Goal: Information Seeking & Learning: Learn about a topic

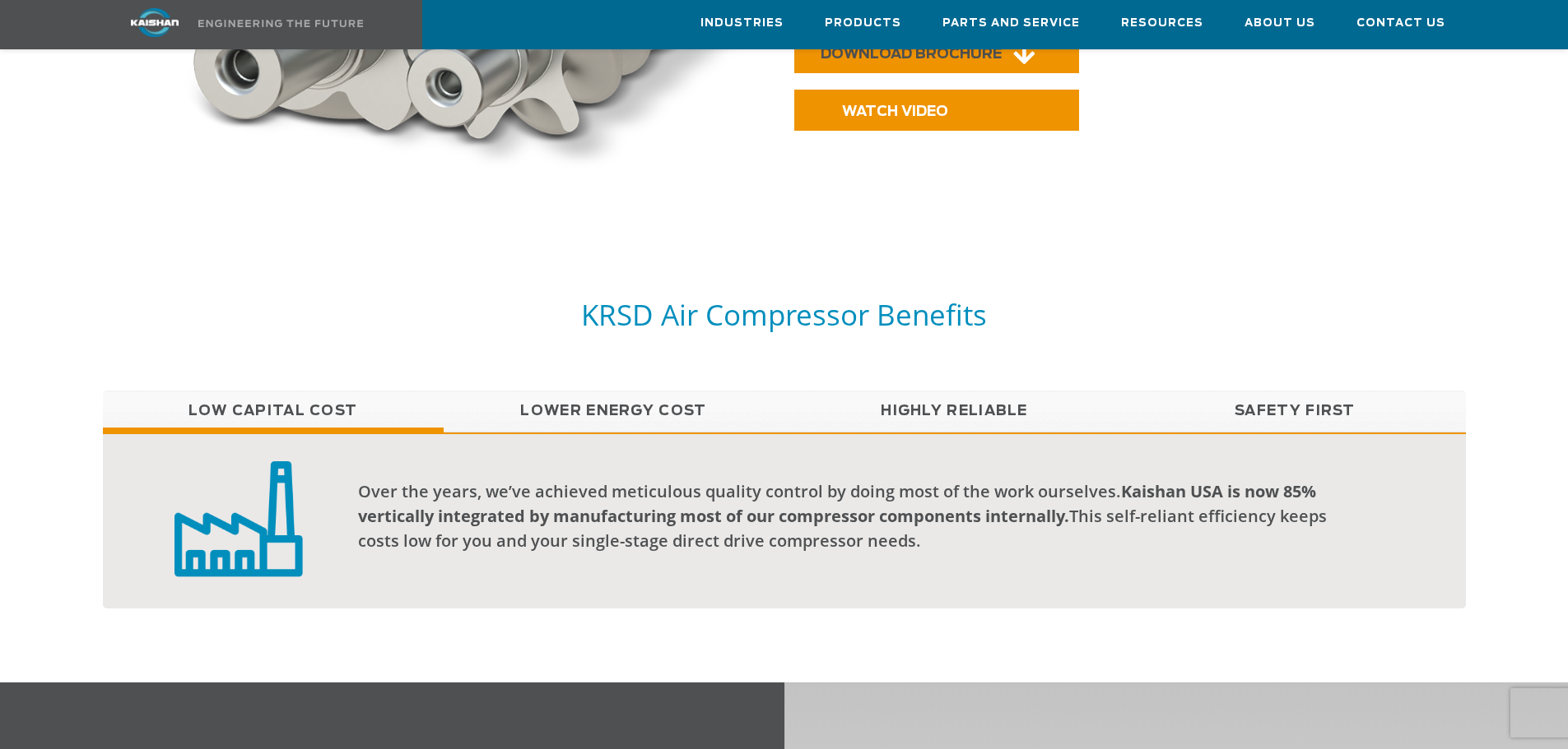
scroll to position [1154, 0]
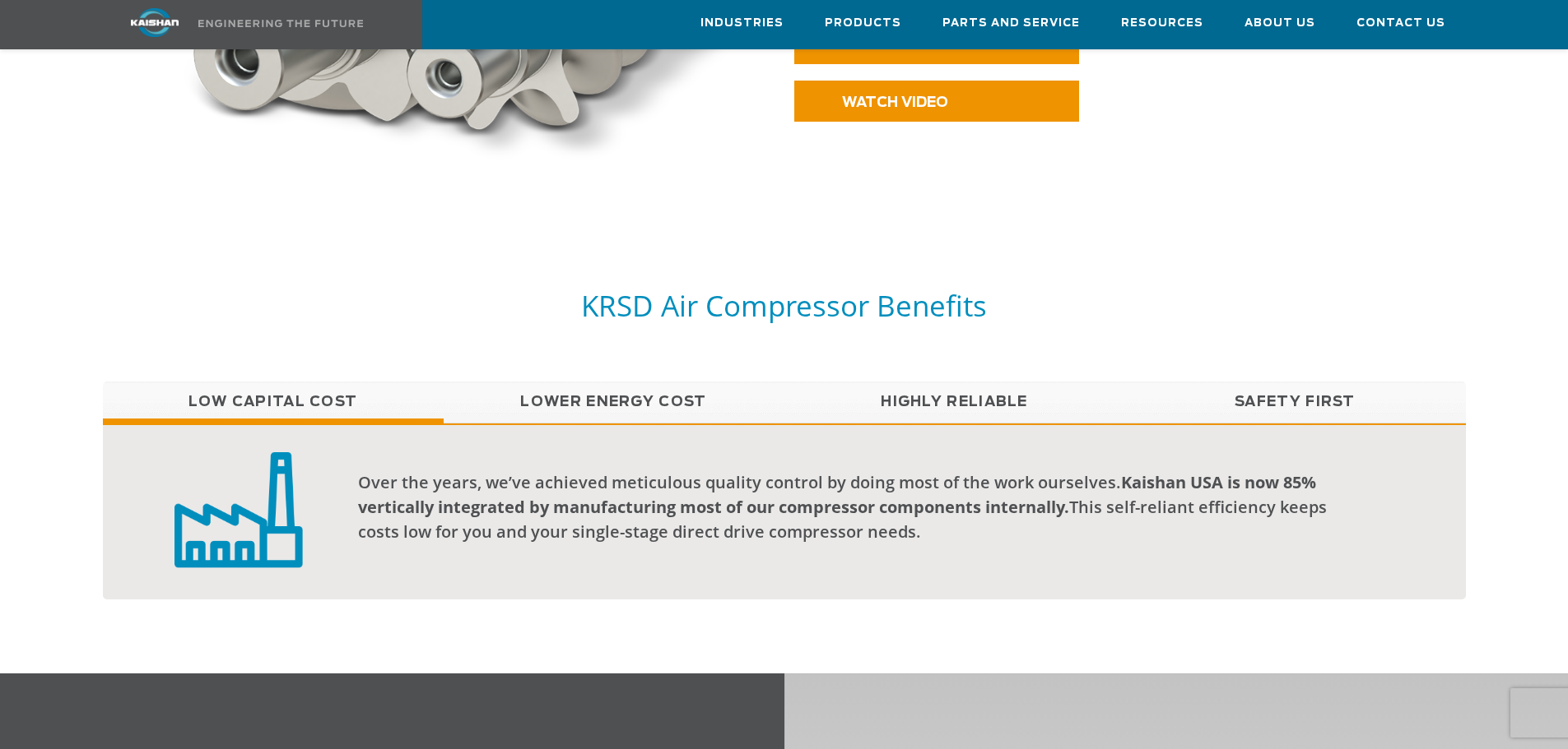
click at [982, 382] on link "Highly Reliable" at bounding box center [954, 403] width 341 height 42
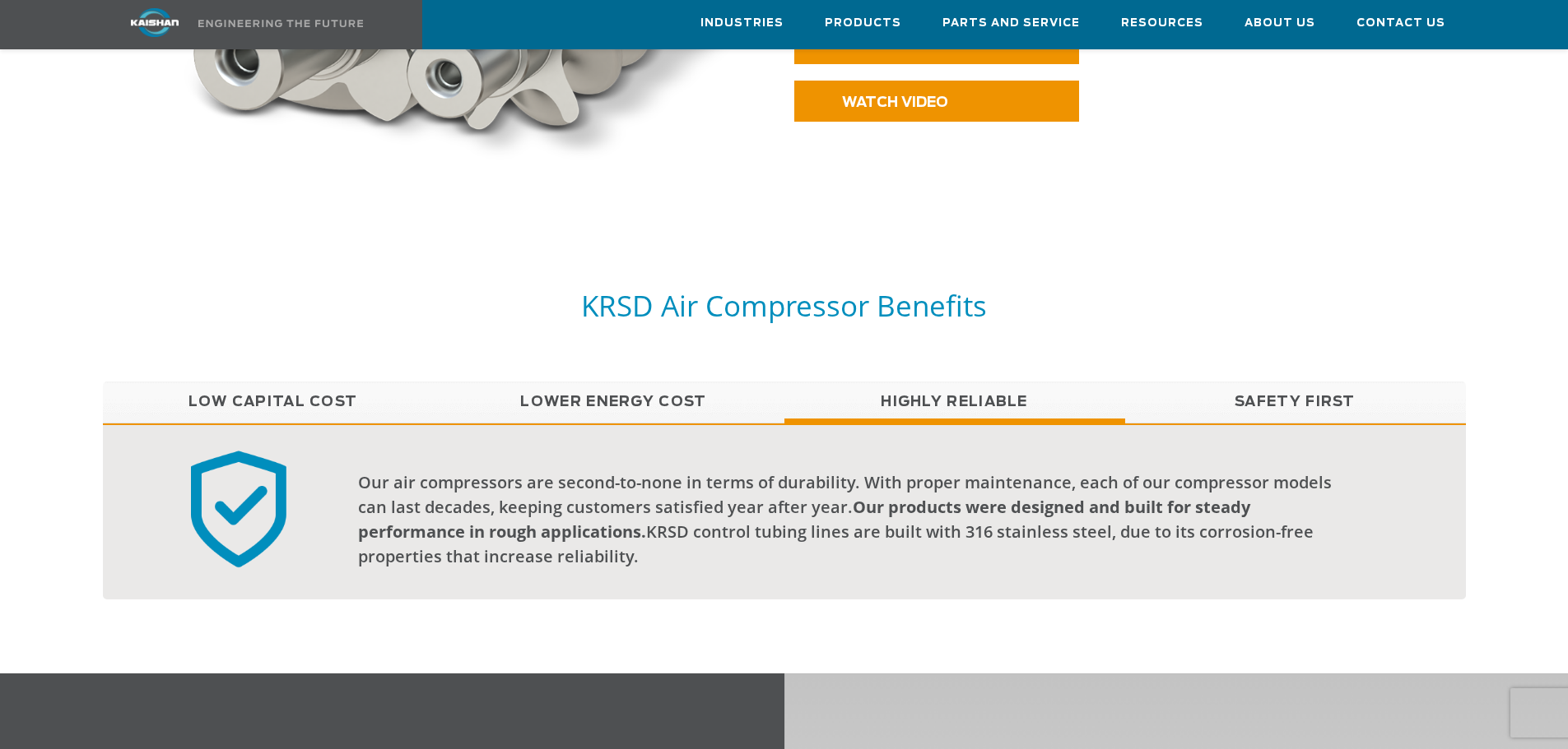
click at [982, 382] on link "Highly Reliable" at bounding box center [954, 403] width 341 height 42
click at [1286, 382] on link "Safety First" at bounding box center [1296, 403] width 341 height 42
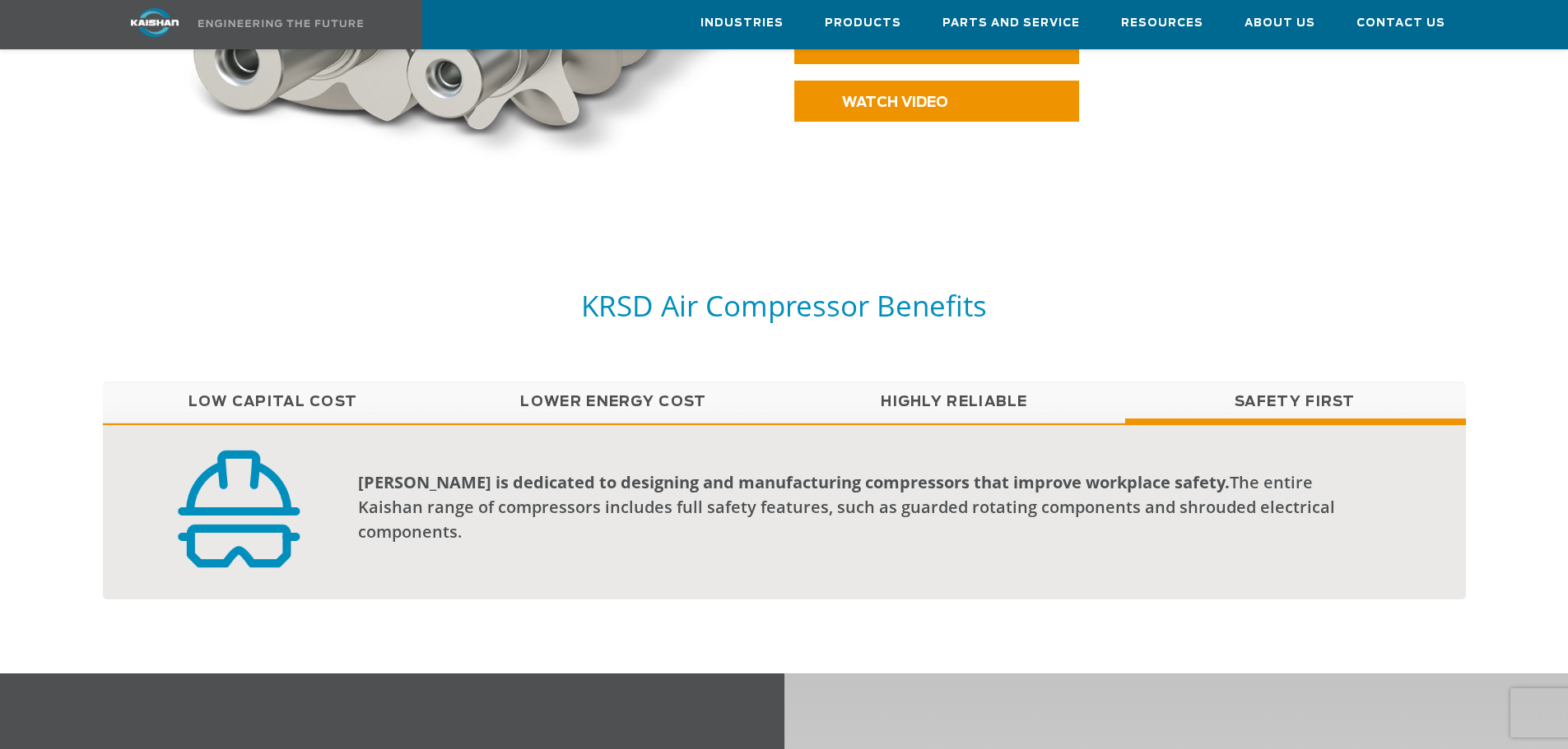
click at [679, 382] on link "Lower Energy Cost" at bounding box center [614, 403] width 341 height 42
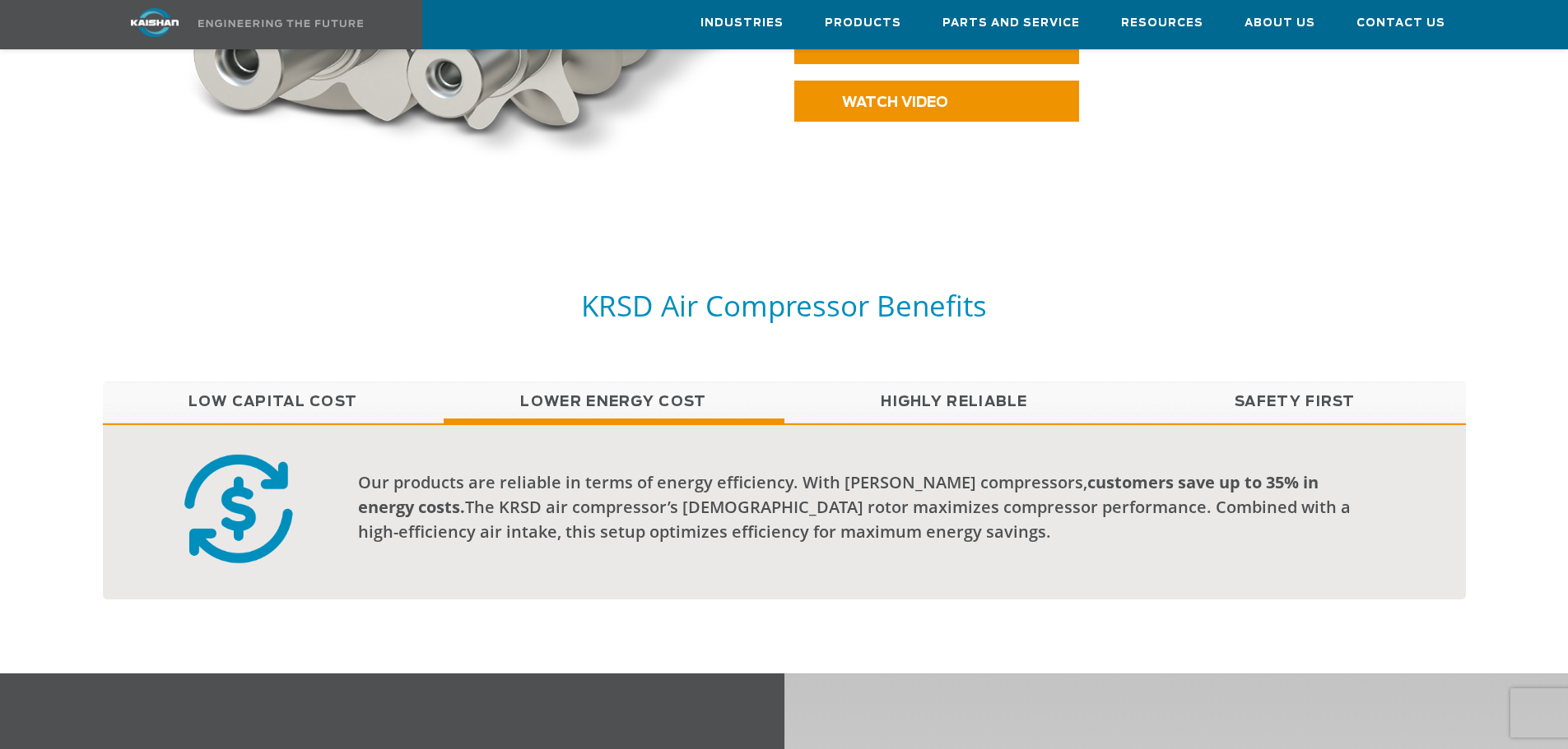
click at [319, 382] on link "Low Capital Cost" at bounding box center [273, 403] width 341 height 42
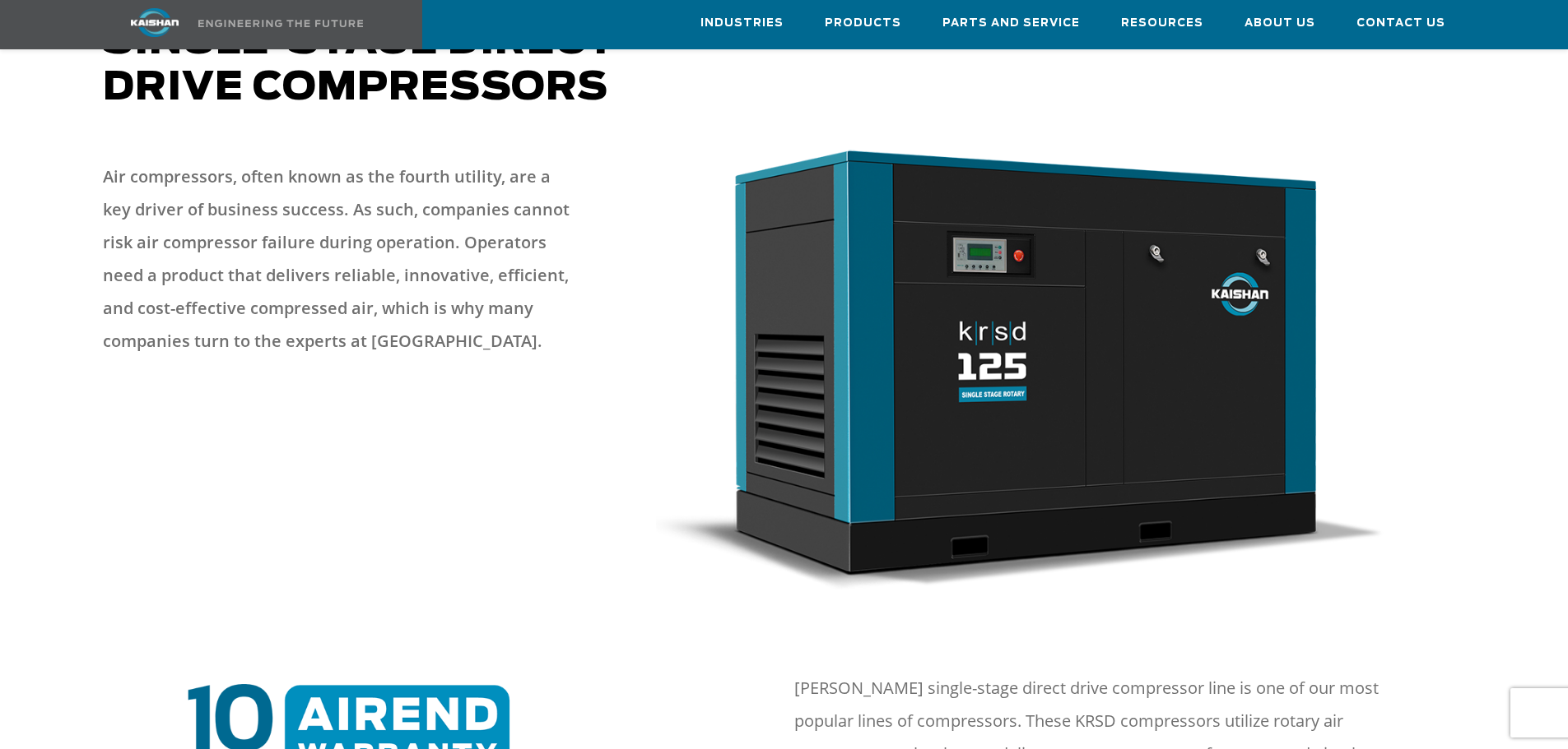
scroll to position [0, 0]
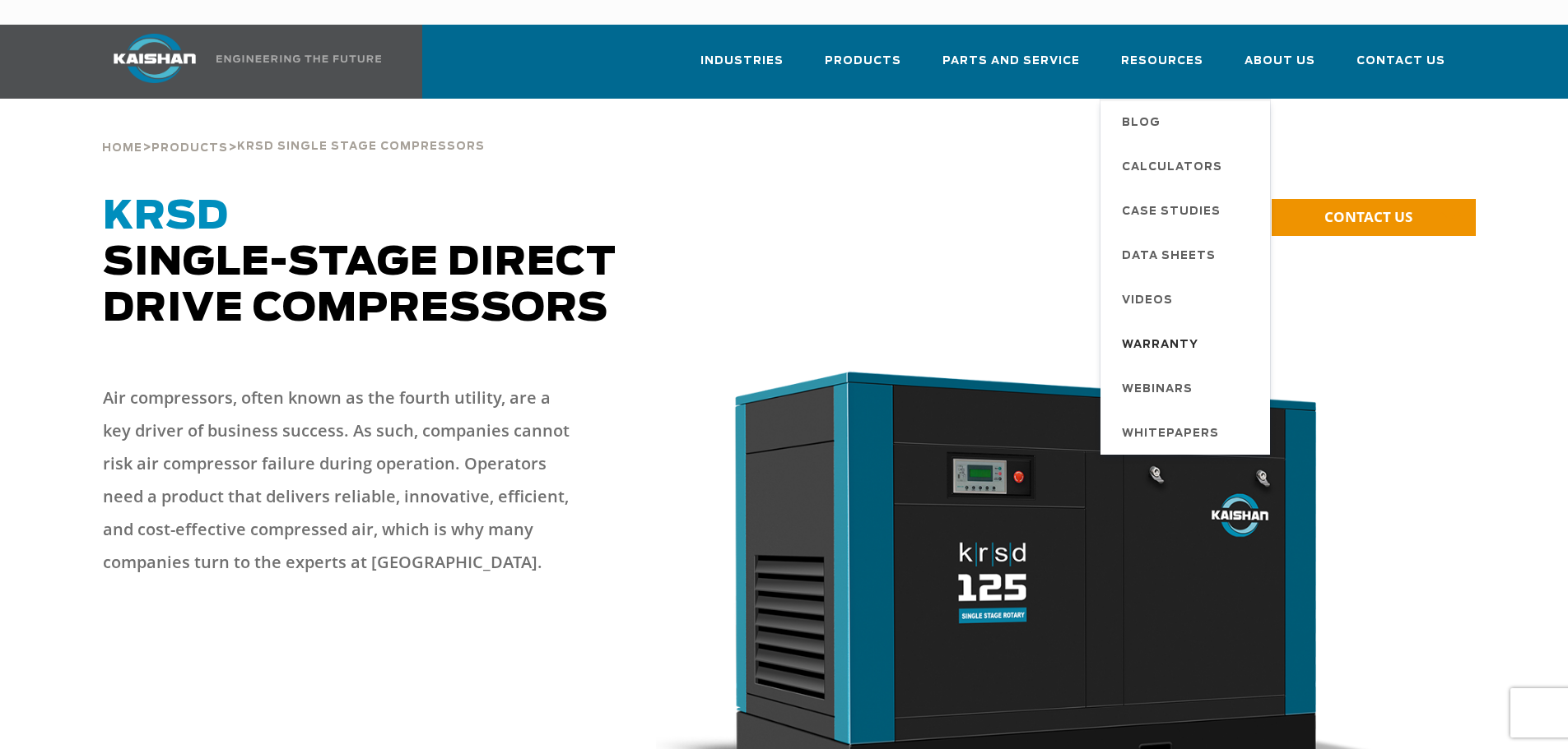
click at [1146, 331] on span "Warranty" at bounding box center [1159, 345] width 76 height 28
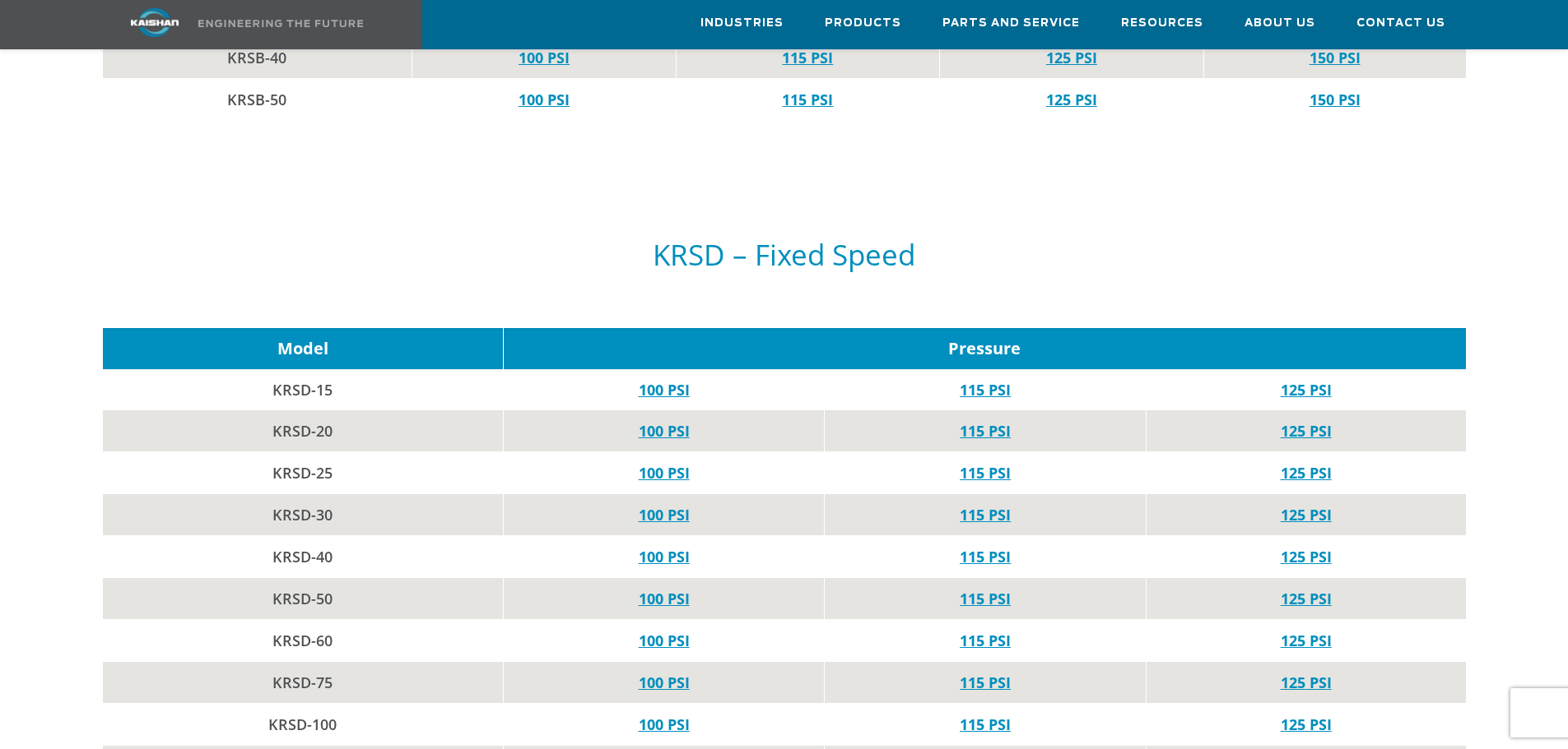
scroll to position [1388, 0]
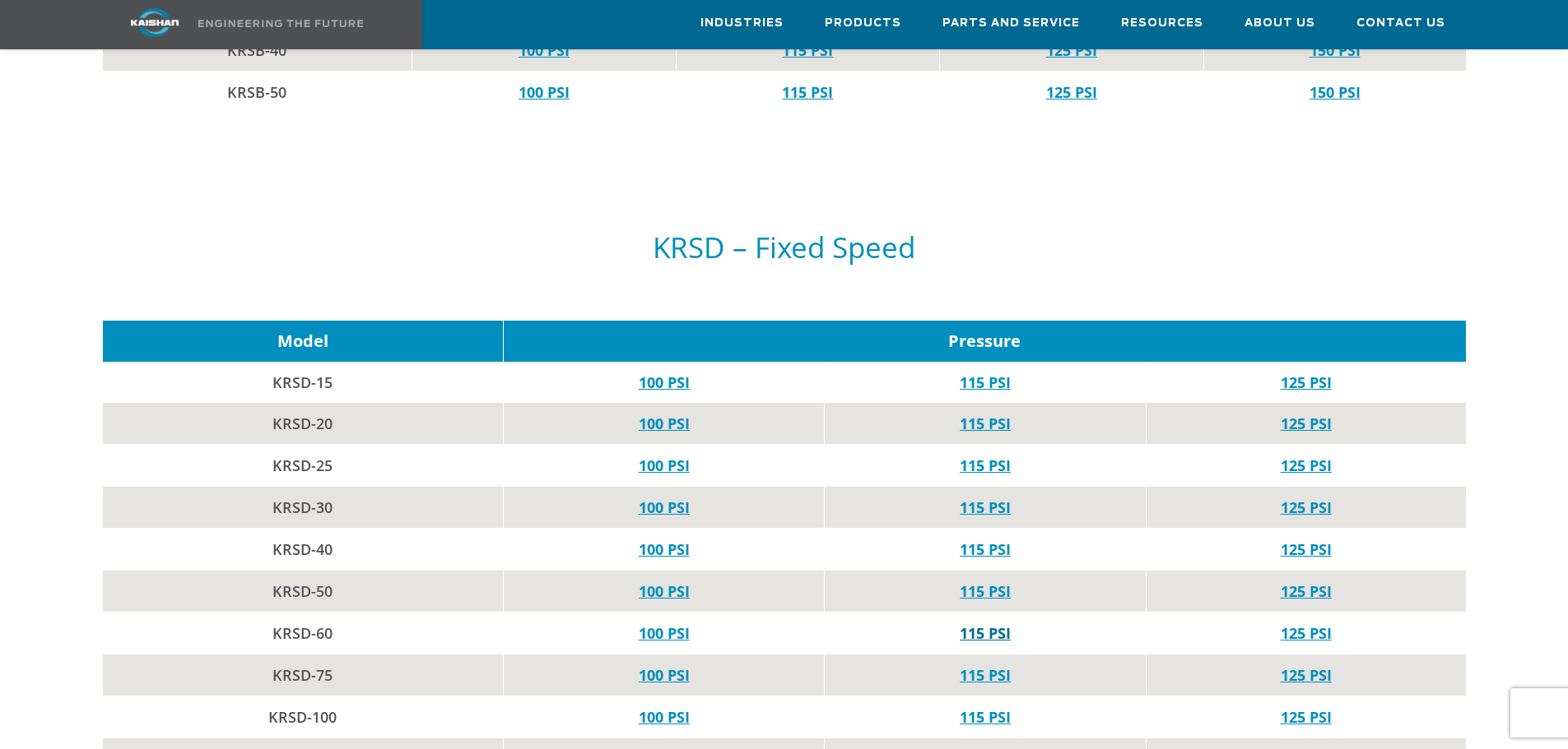
click at [984, 623] on link "115 PSI" at bounding box center [985, 633] width 51 height 20
click at [986, 623] on link "115 PSI" at bounding box center [985, 633] width 51 height 20
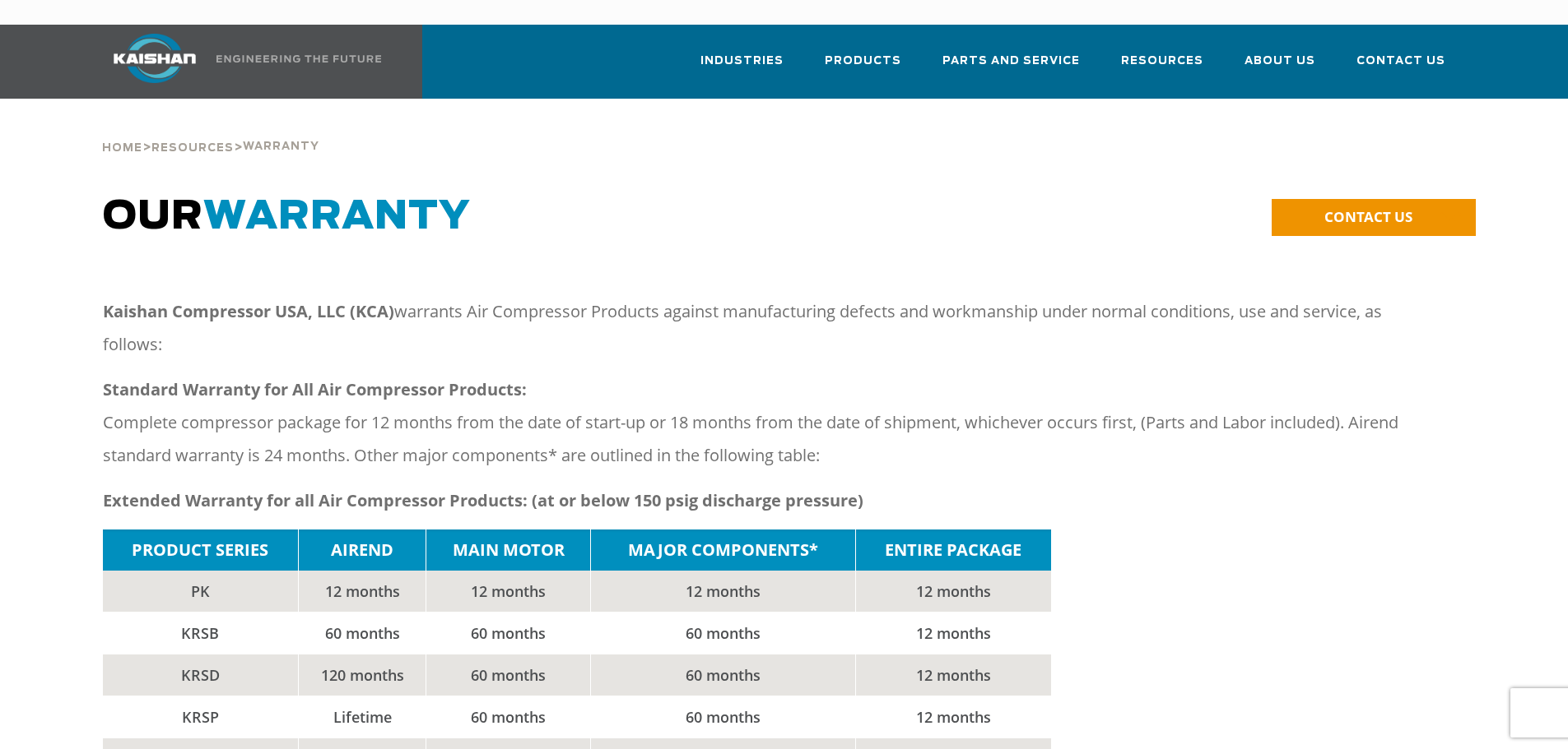
drag, startPoint x: 1242, startPoint y: 464, endPoint x: 991, endPoint y: 206, distance: 360.0
click at [991, 206] on h1 "OUR WARRANTY" at bounding box center [612, 217] width 1018 height 47
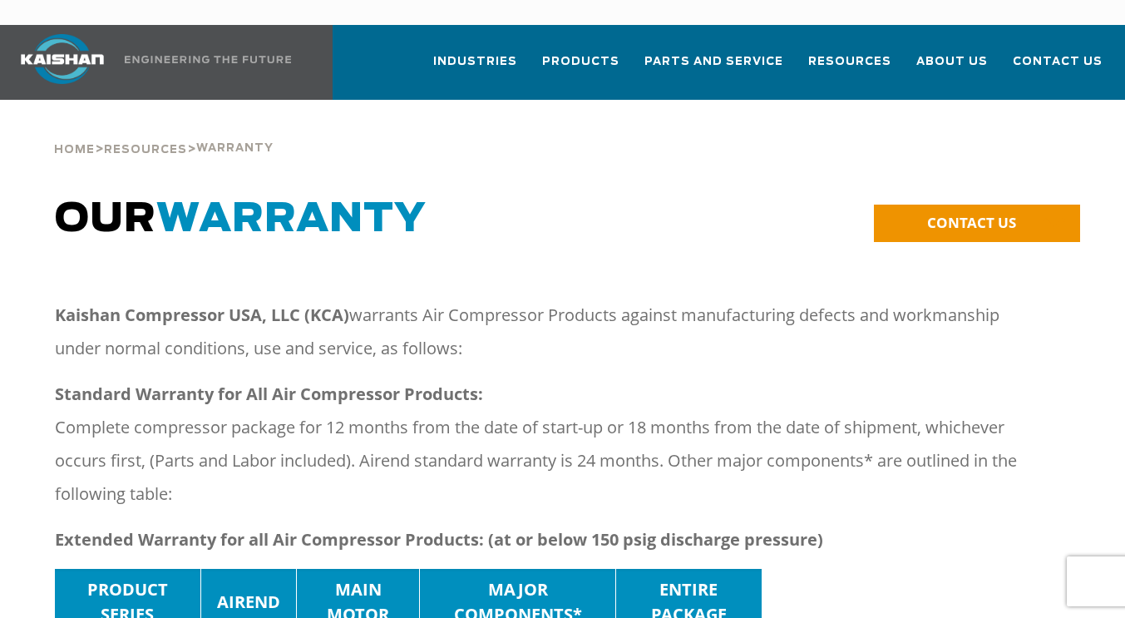
click at [1035, 317] on p "Kaishan Compressor USA, LLC (KCA) warrants Air Compressor Products against manu…" at bounding box center [547, 331] width 985 height 67
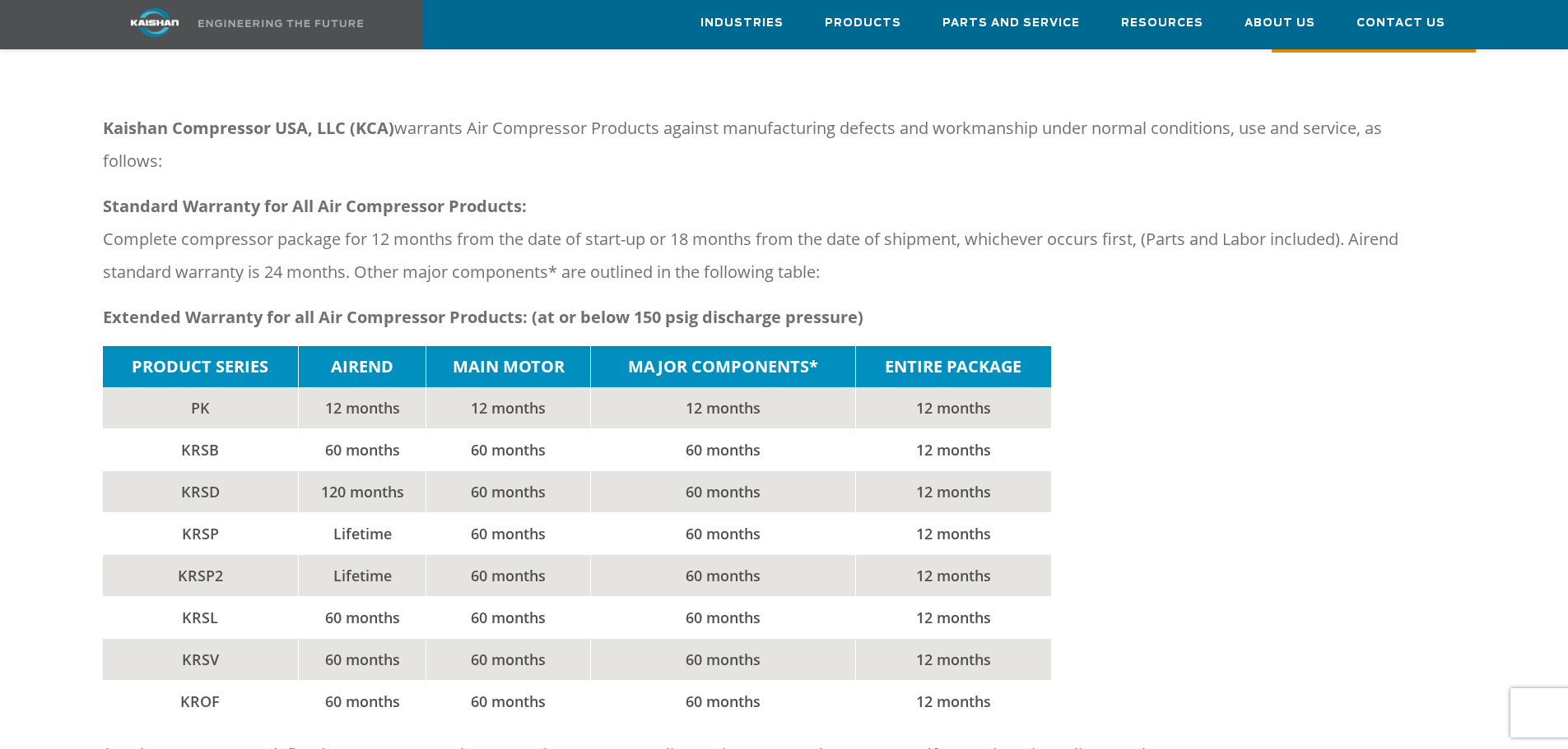
scroll to position [148, 0]
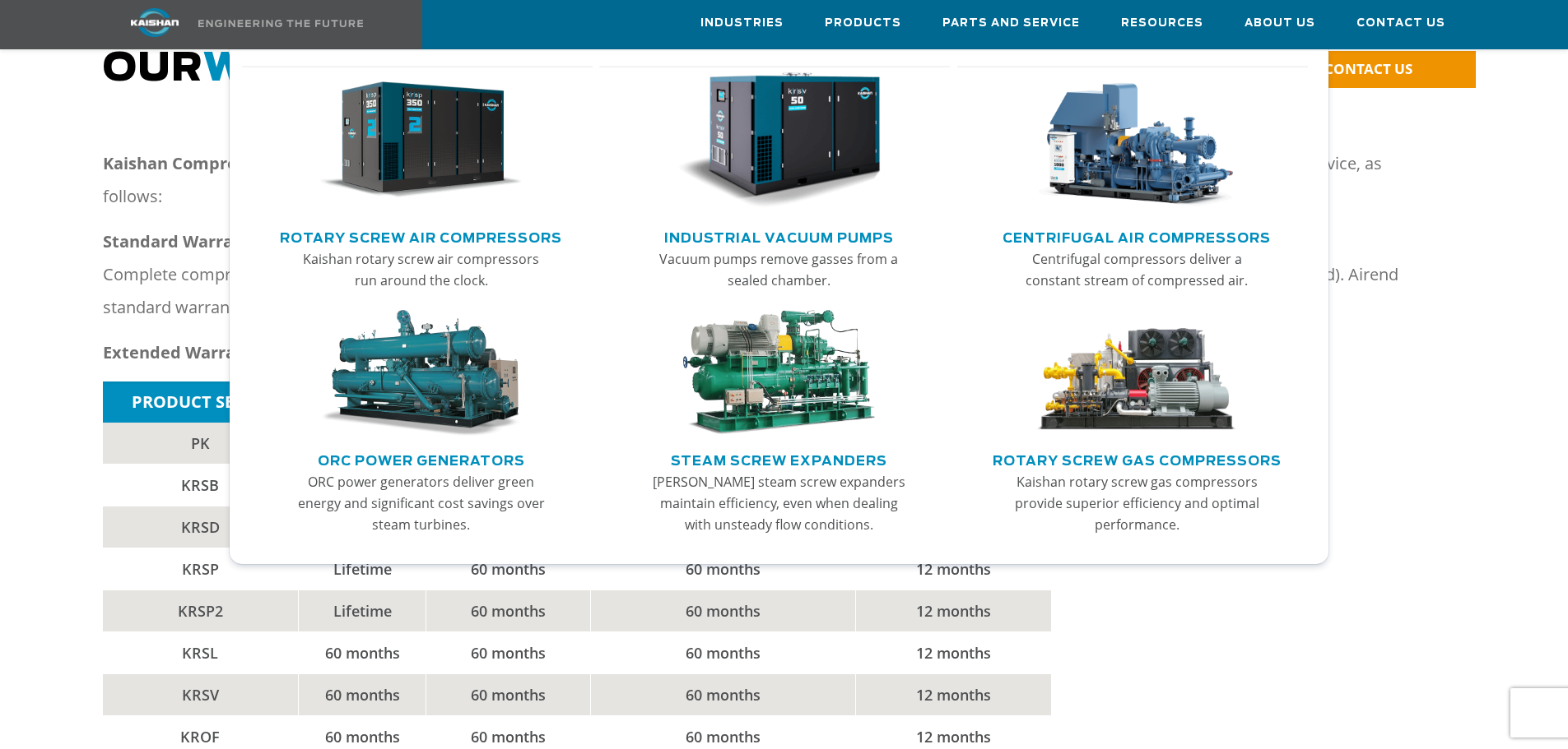
click at [441, 140] on img "Main menu" at bounding box center [421, 140] width 203 height 137
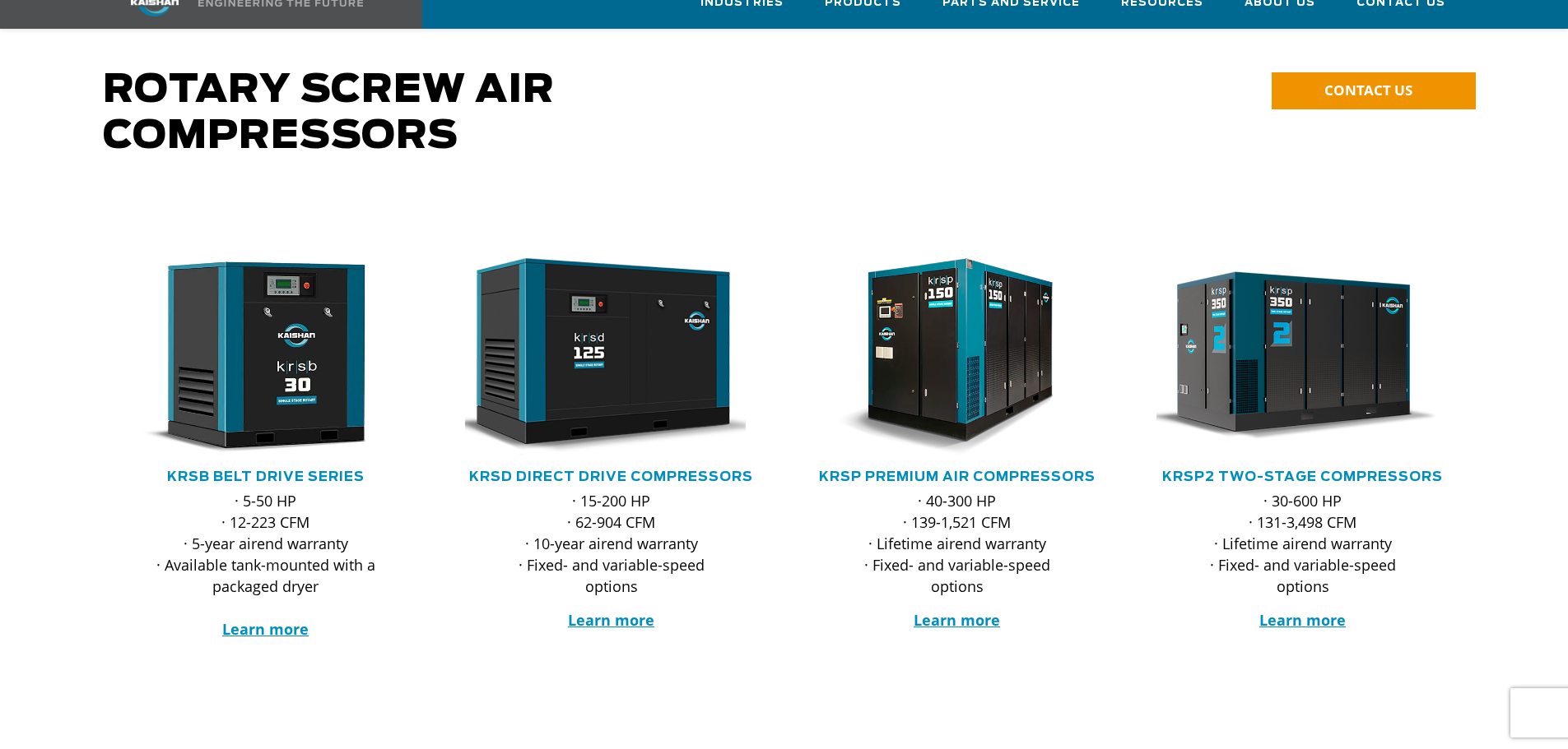
scroll to position [173, 0]
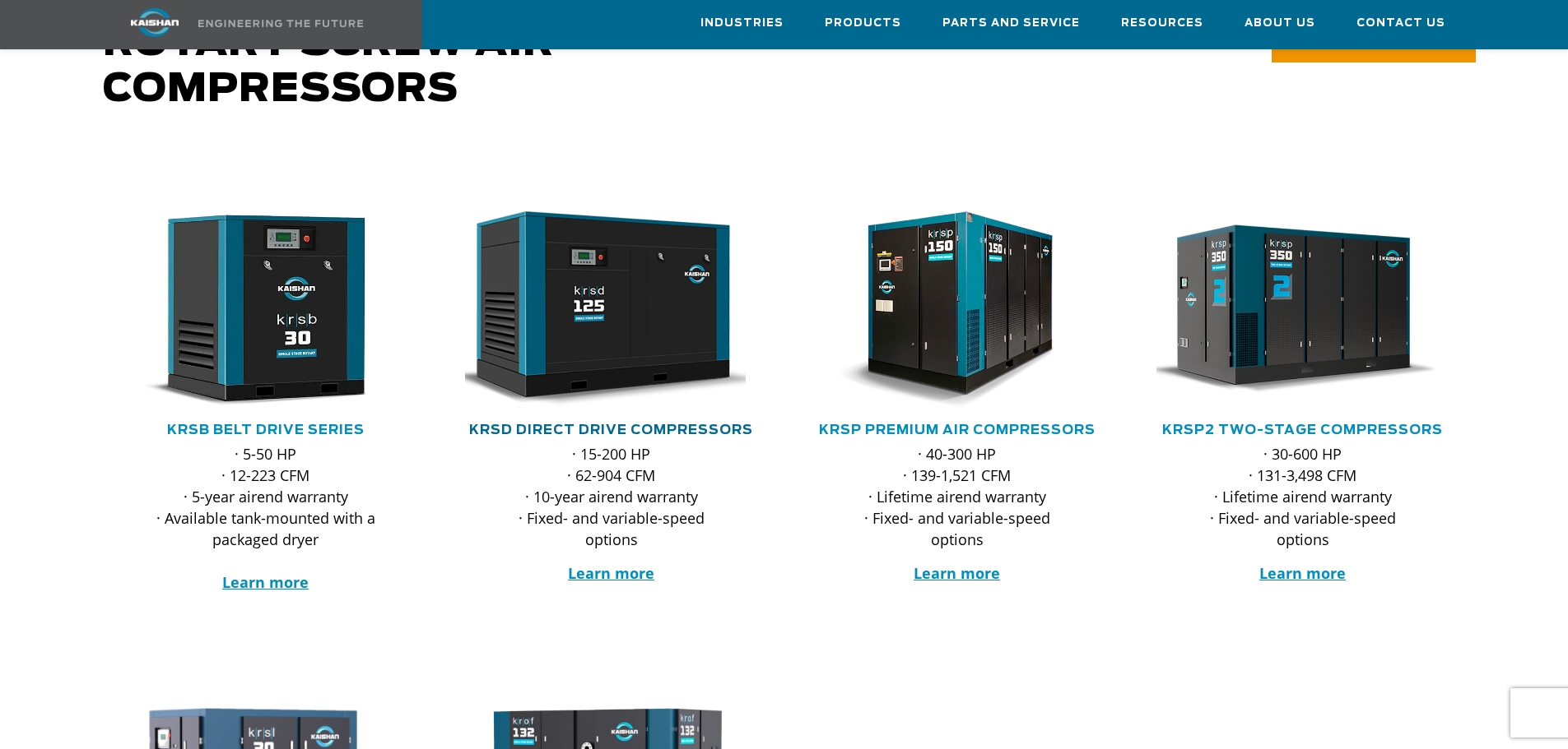
click at [690, 423] on link "KRSD Direct Drive Compressors" at bounding box center [611, 429] width 284 height 13
